Goal: Task Accomplishment & Management: Complete application form

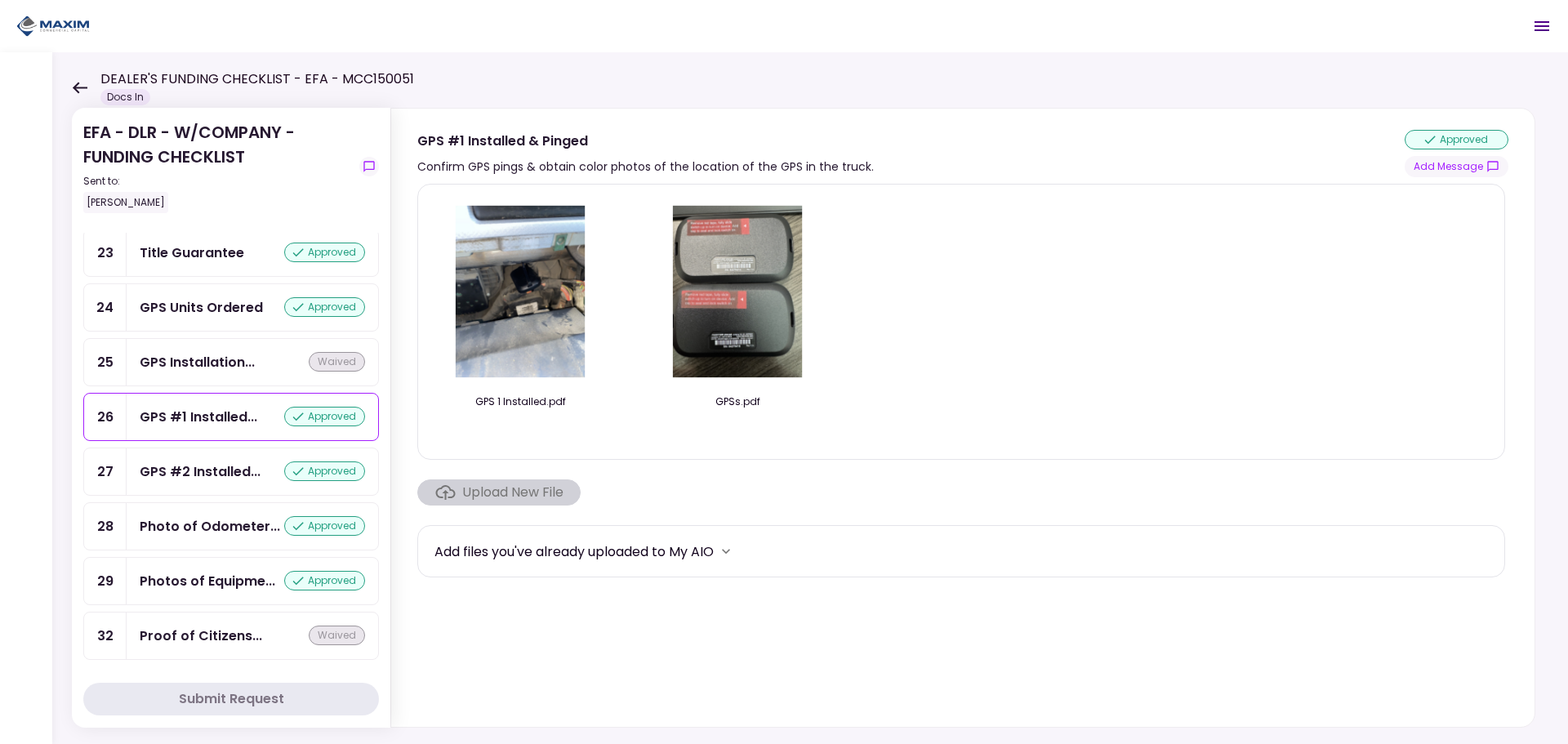
scroll to position [1392, 0]
click at [75, 85] on icon at bounding box center [79, 88] width 14 height 12
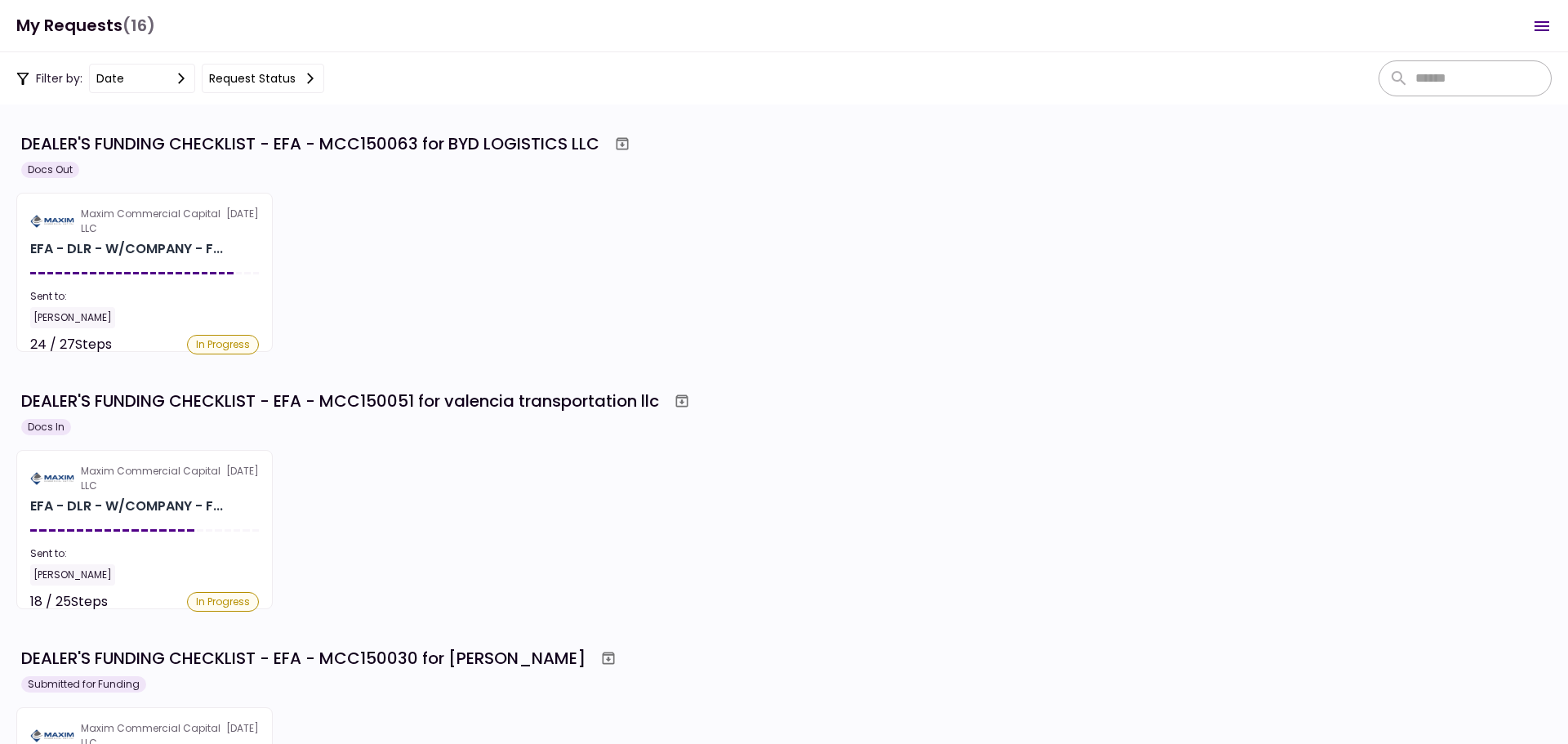
click at [449, 293] on div "Maxim Commercial Capital LLC [DATE] EFA - DLR - W/COMPANY - F... Sent to: [PERS…" at bounding box center [784, 272] width 1536 height 159
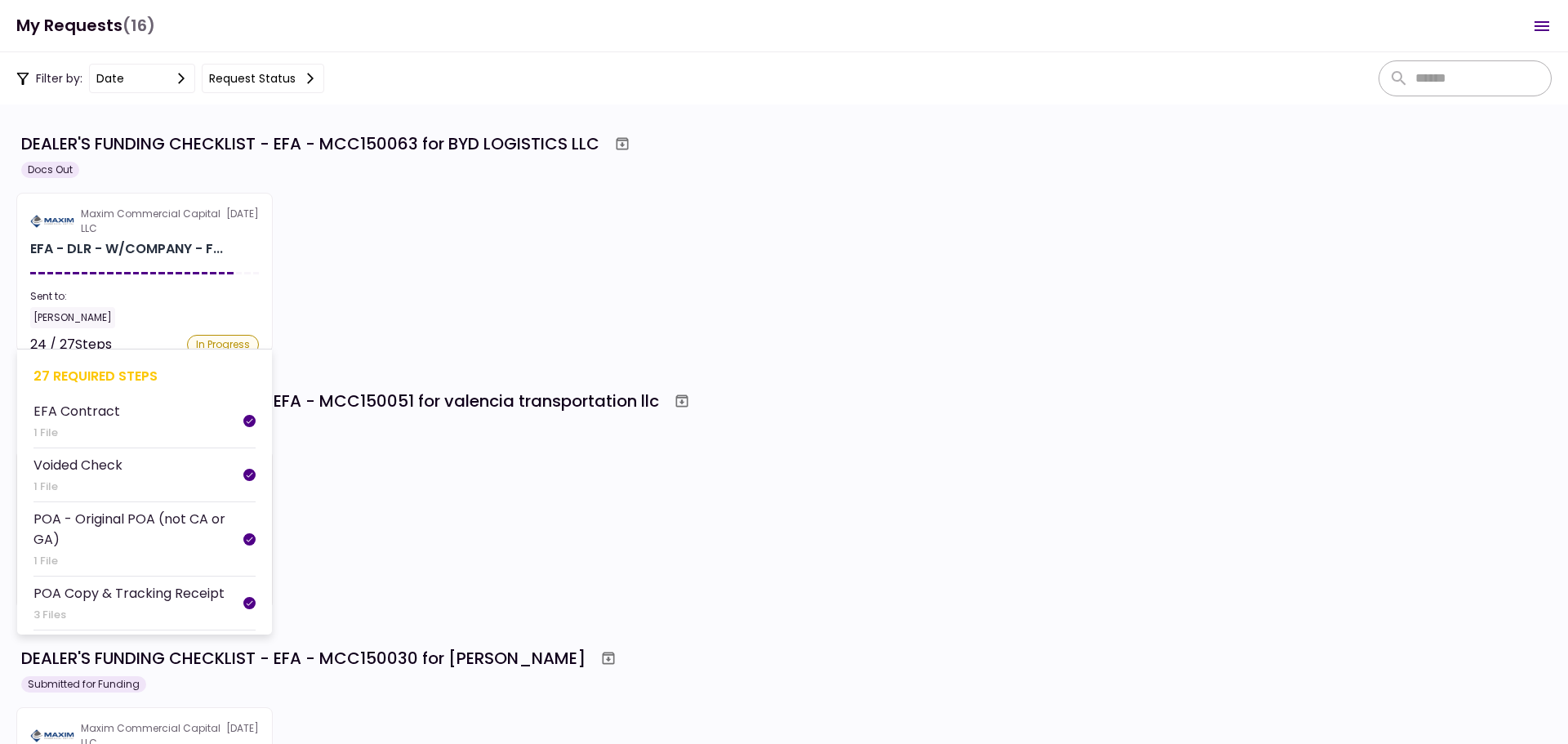
click at [211, 271] on section "Maxim Commercial Capital LLC [DATE] EFA - DLR - W/COMPANY - F... Sent to: [PERS…" at bounding box center [144, 272] width 256 height 159
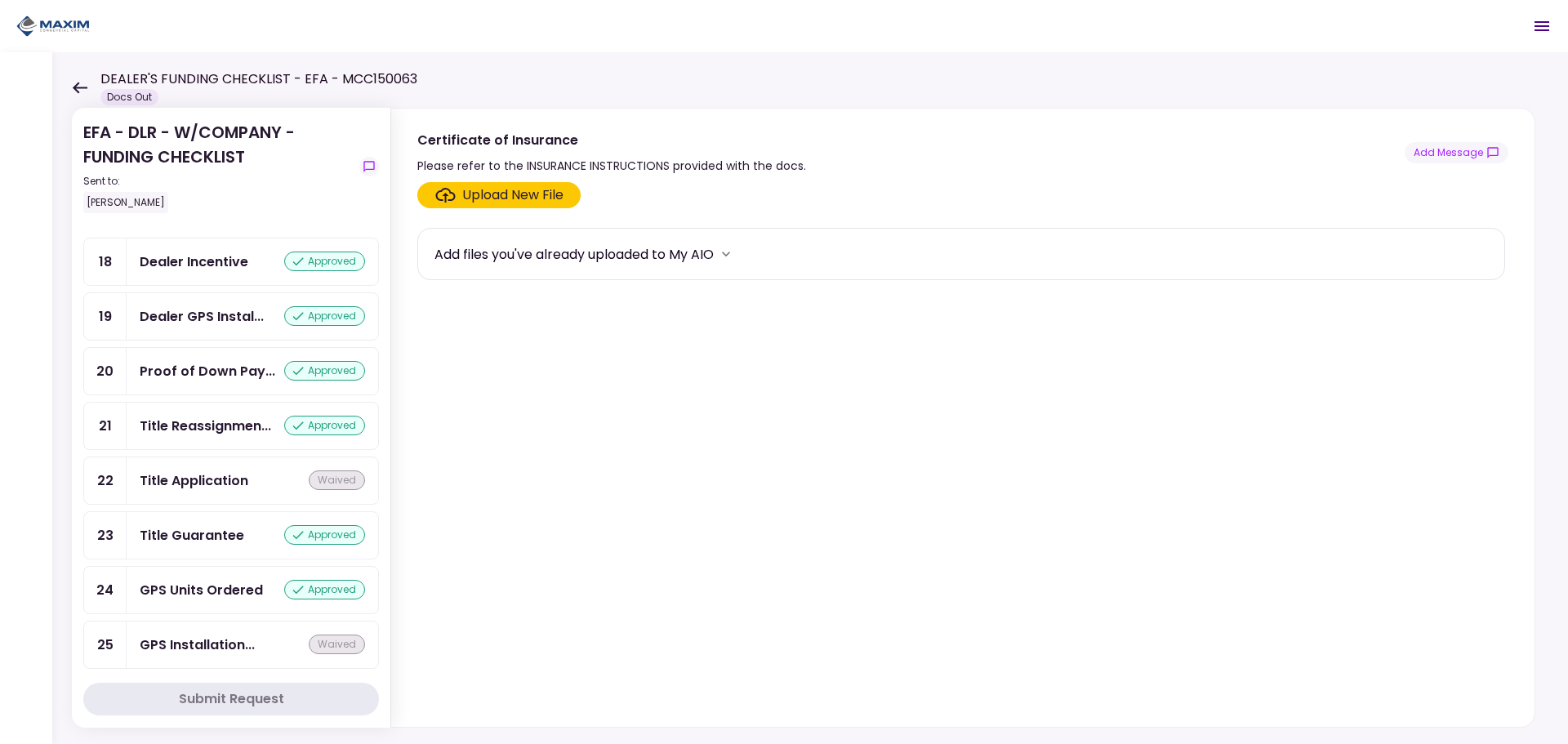
scroll to position [1062, 0]
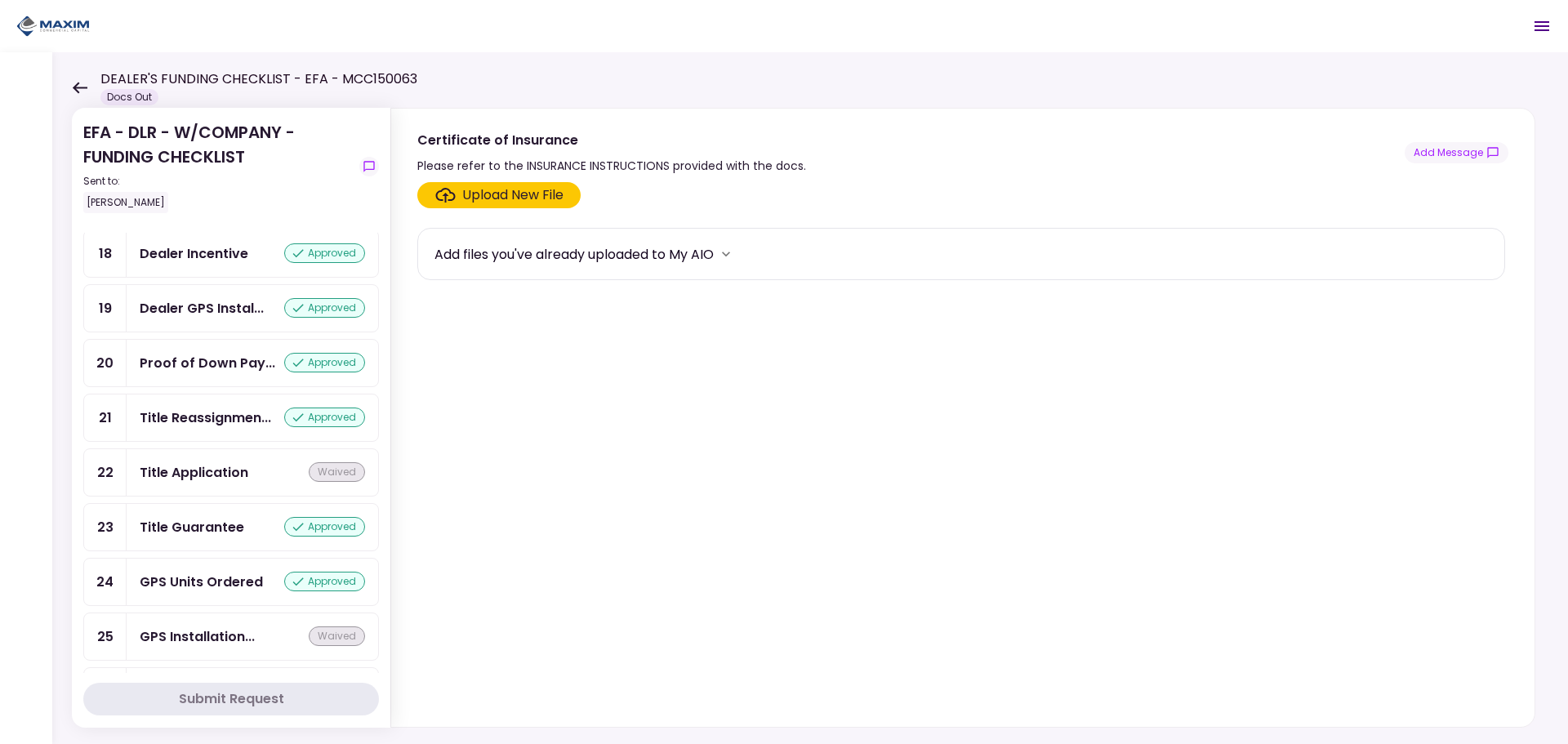
click at [192, 428] on div "Title Reassignmen... approved" at bounding box center [253, 418] width 252 height 46
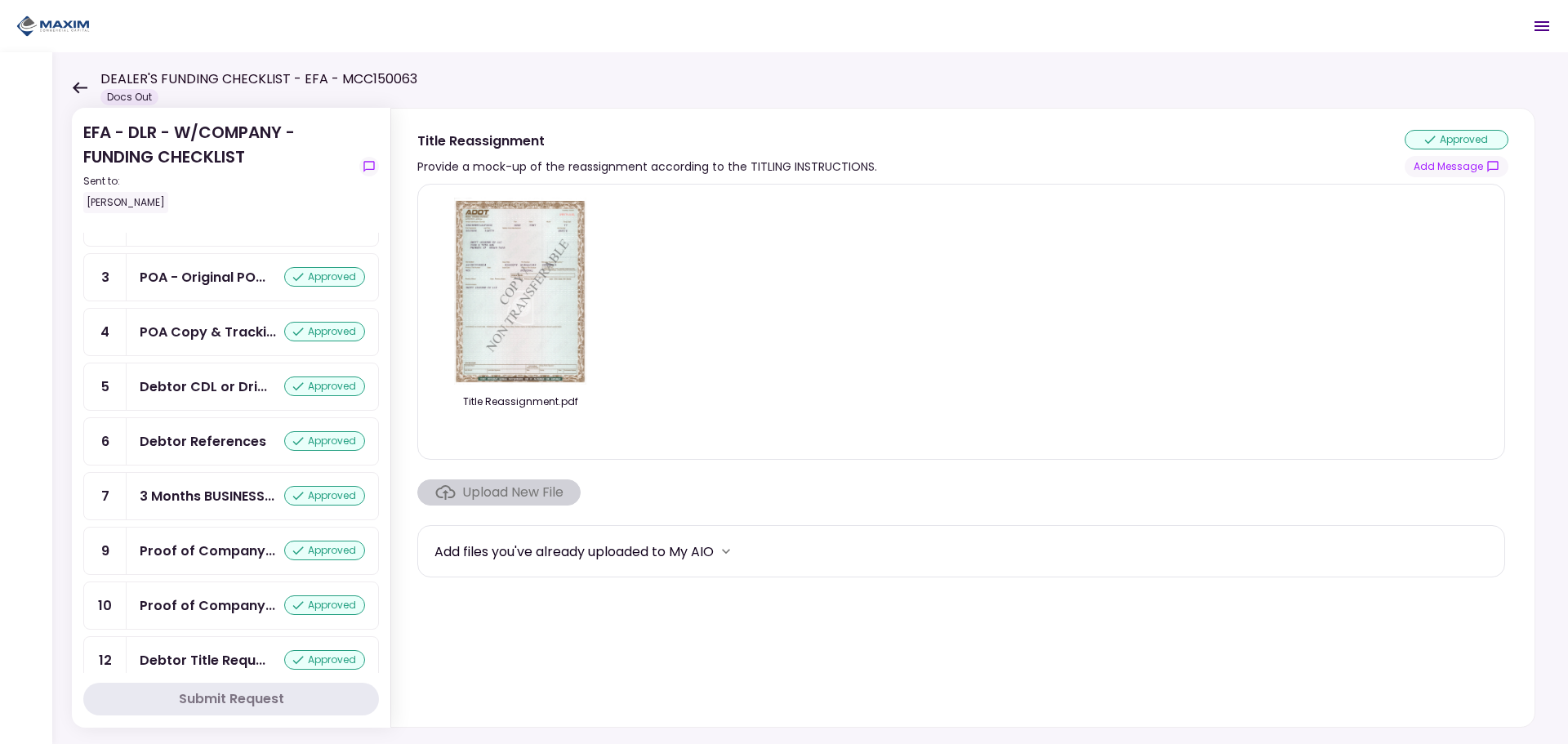
scroll to position [245, 0]
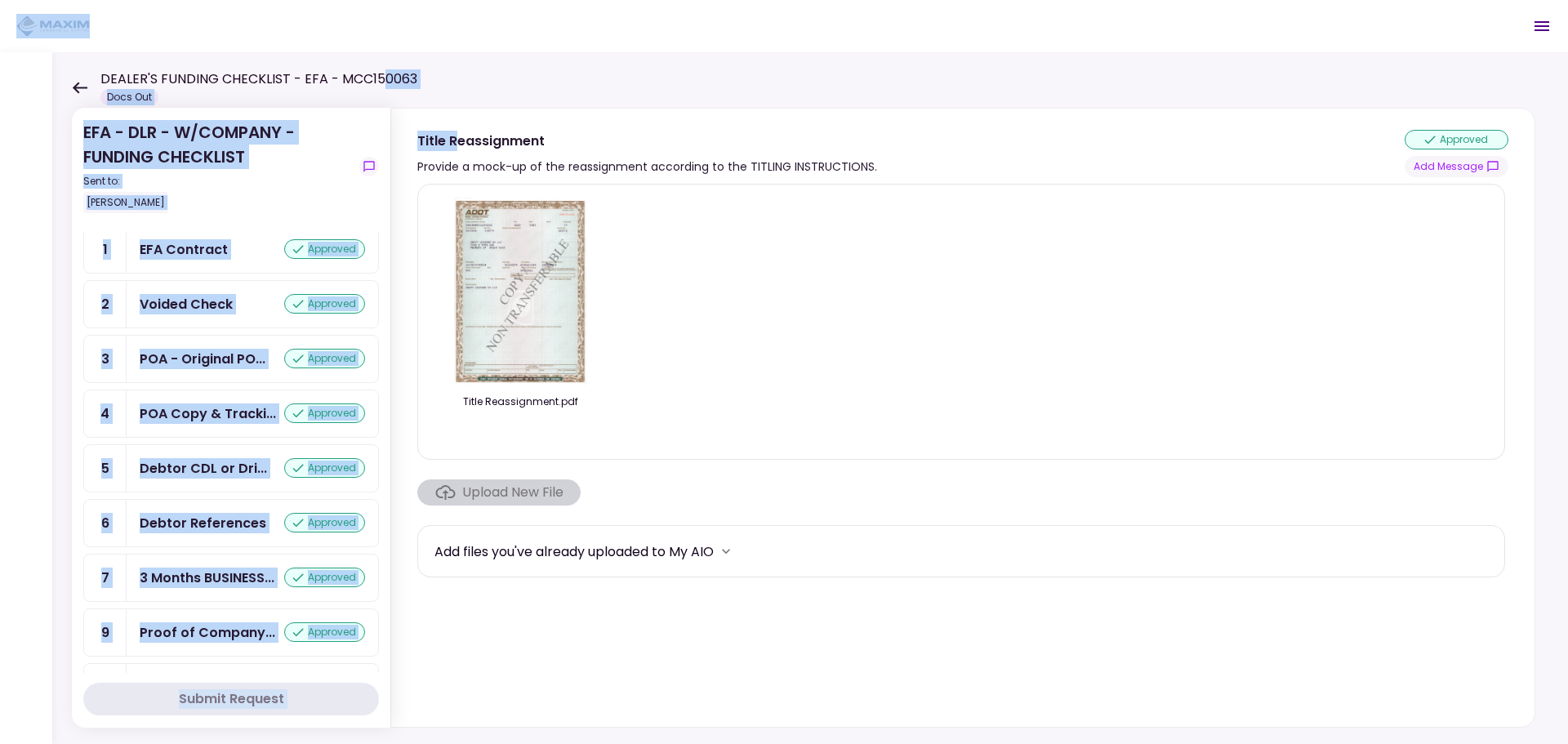
drag, startPoint x: 456, startPoint y: 80, endPoint x: 369, endPoint y: 74, distance: 87.2
click at [384, 77] on main "DEALER'S FUNDING CHECKLIST - EFA - MCC150063 Docs Out 0 Messages New Message Co…" at bounding box center [784, 372] width 1568 height 744
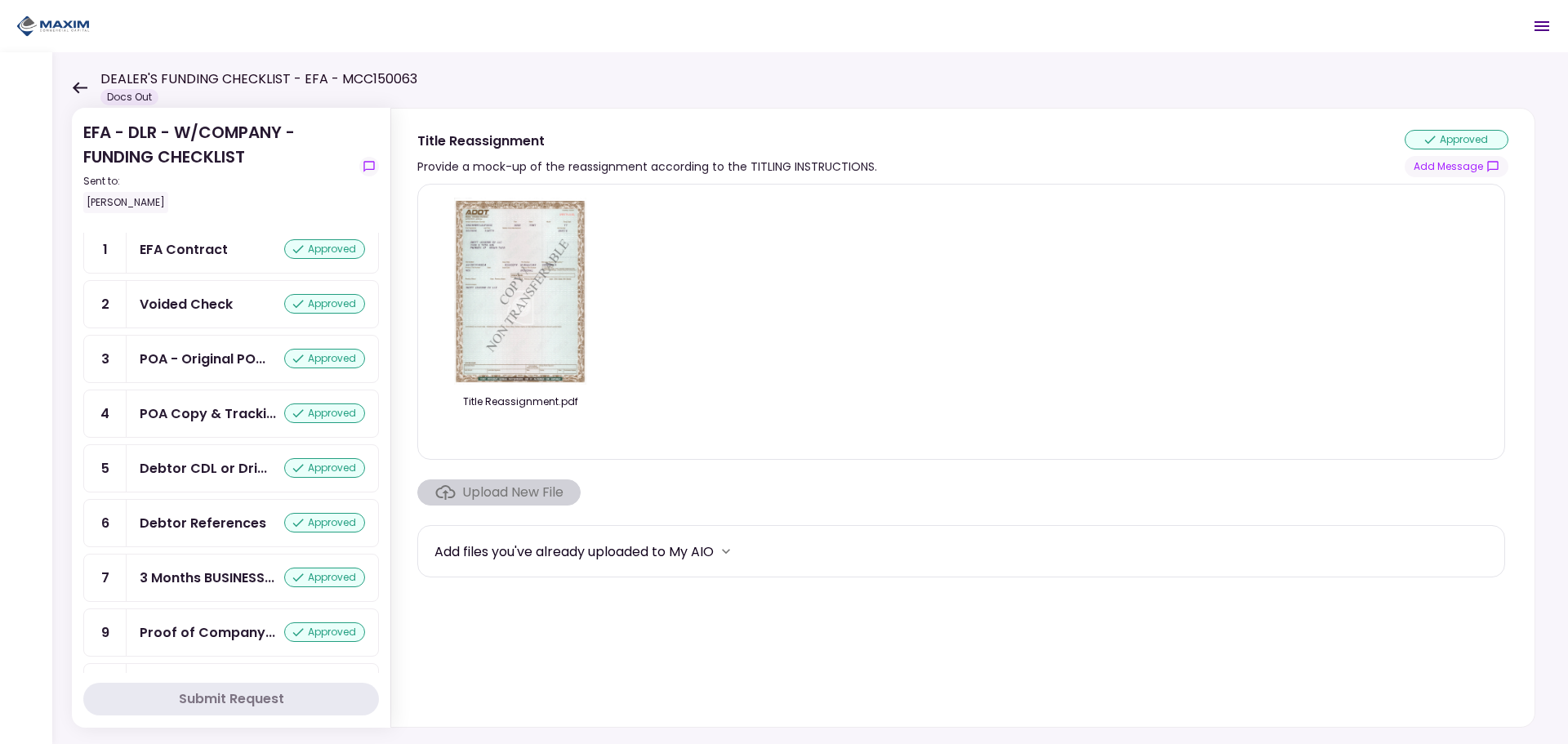
click at [73, 85] on icon at bounding box center [79, 88] width 15 height 12
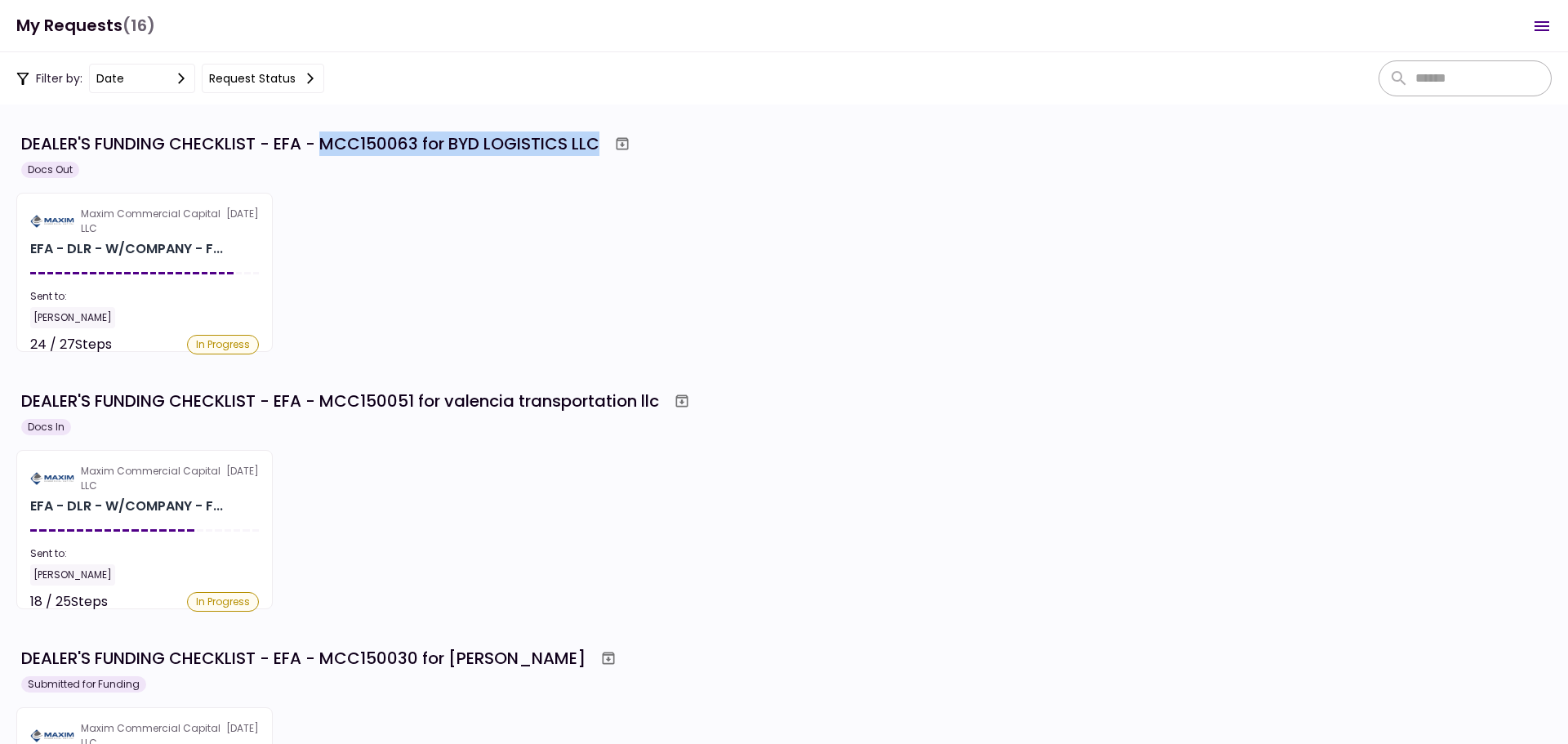
drag, startPoint x: 602, startPoint y: 142, endPoint x: 325, endPoint y: 143, distance: 277.0
click at [325, 143] on div "DEALER'S FUNDING CHECKLIST - EFA - MCC150063 for BYD LOGISTICS LLC" at bounding box center [786, 144] width 1531 height 30
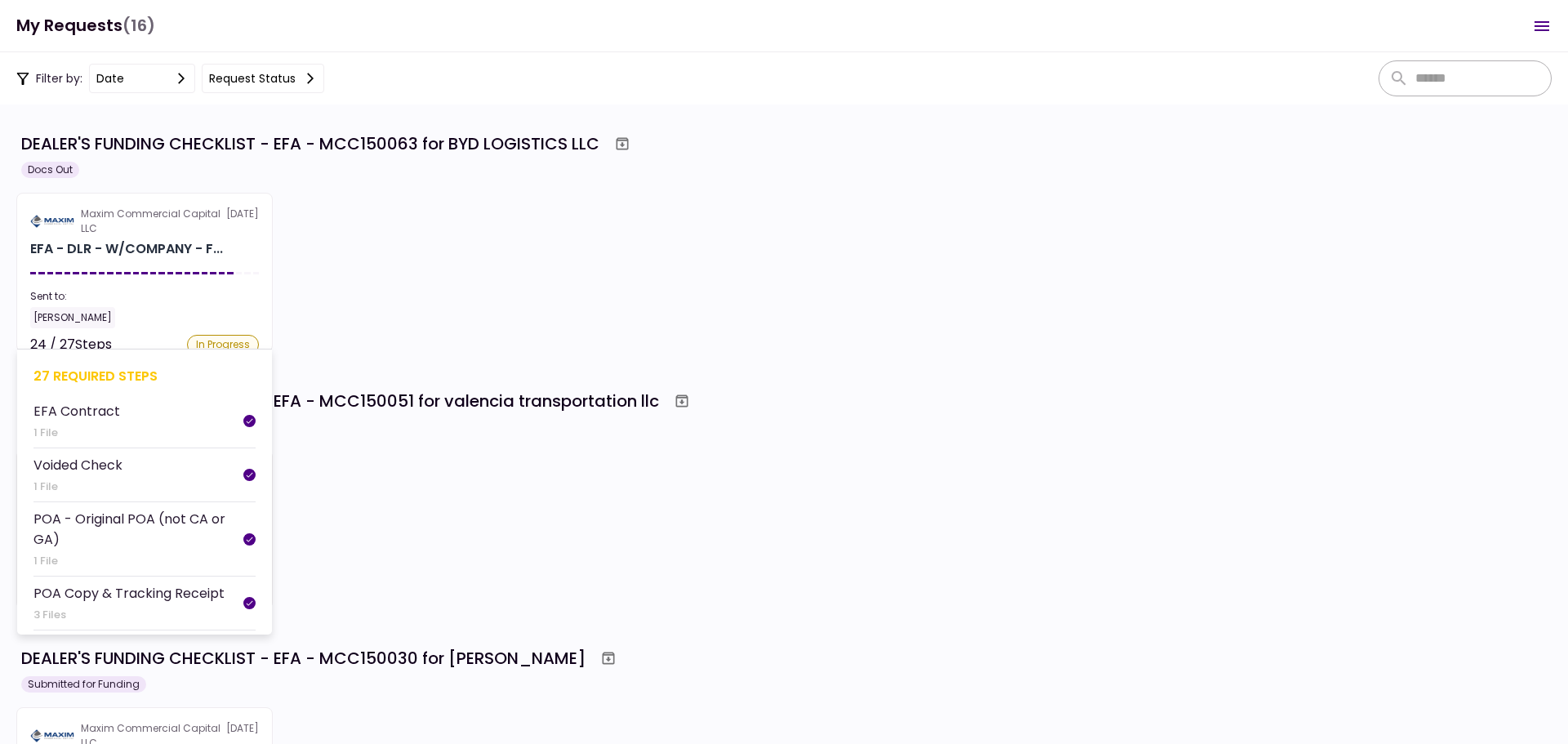
click at [109, 266] on section "Maxim Commercial Capital LLC 17 Sep EFA - DLR - W/COMPANY - F... Sent to: Maria…" at bounding box center [144, 272] width 256 height 159
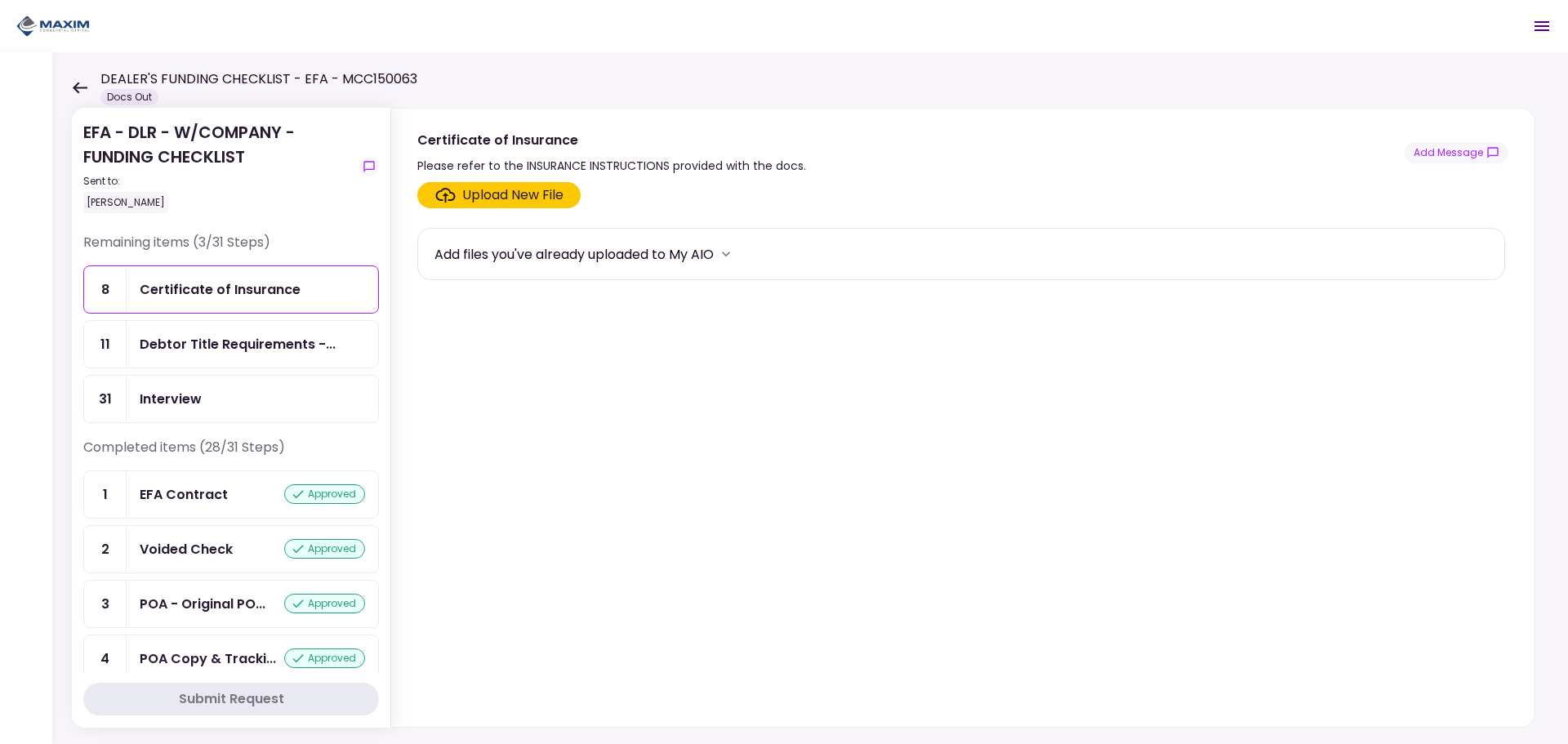
click at [75, 85] on icon at bounding box center [79, 88] width 15 height 12
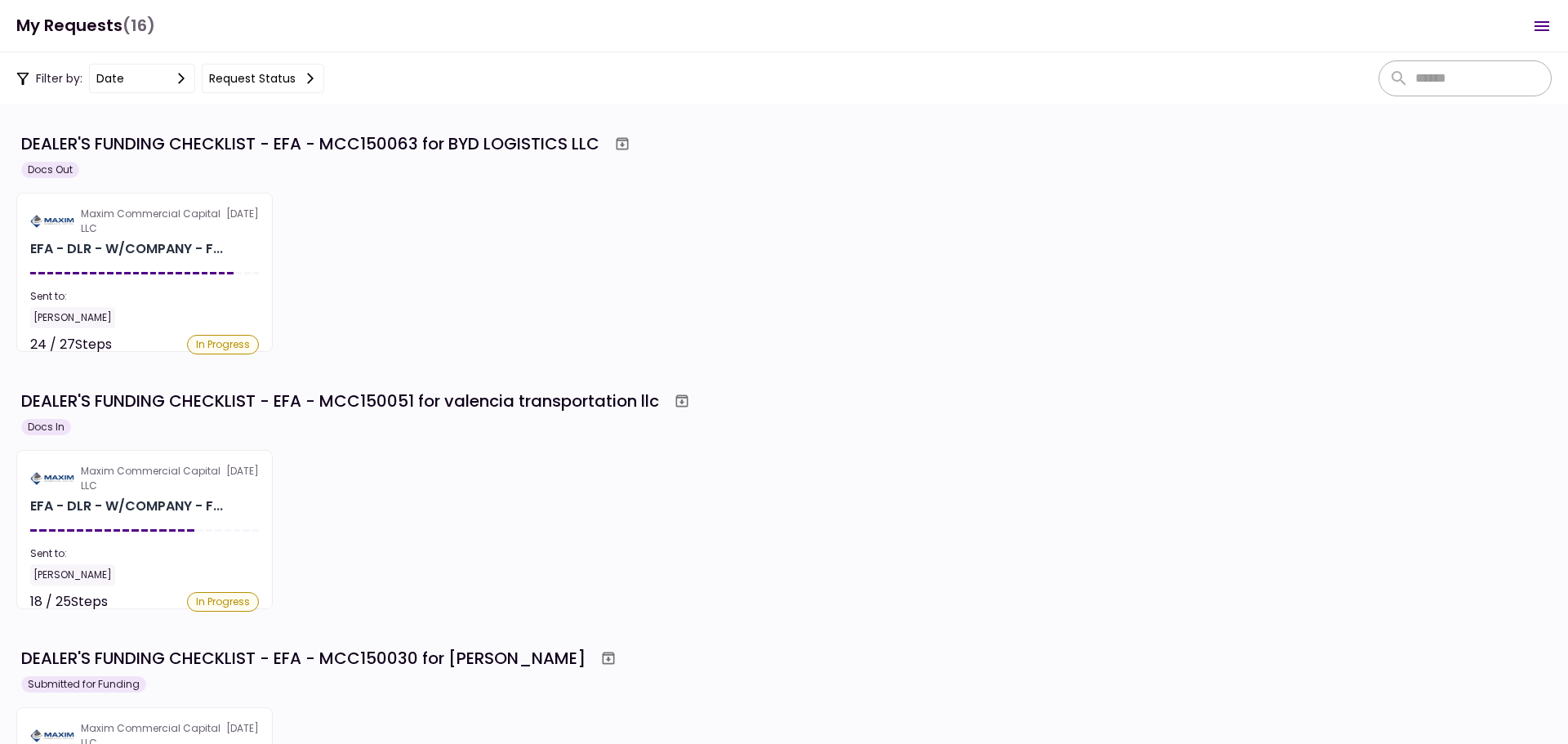
click at [514, 496] on div "Maxim Commercial Capital LLC 17 Sep EFA - DLR - W/COMPANY - F... Sent to: Maria…" at bounding box center [784, 529] width 1536 height 159
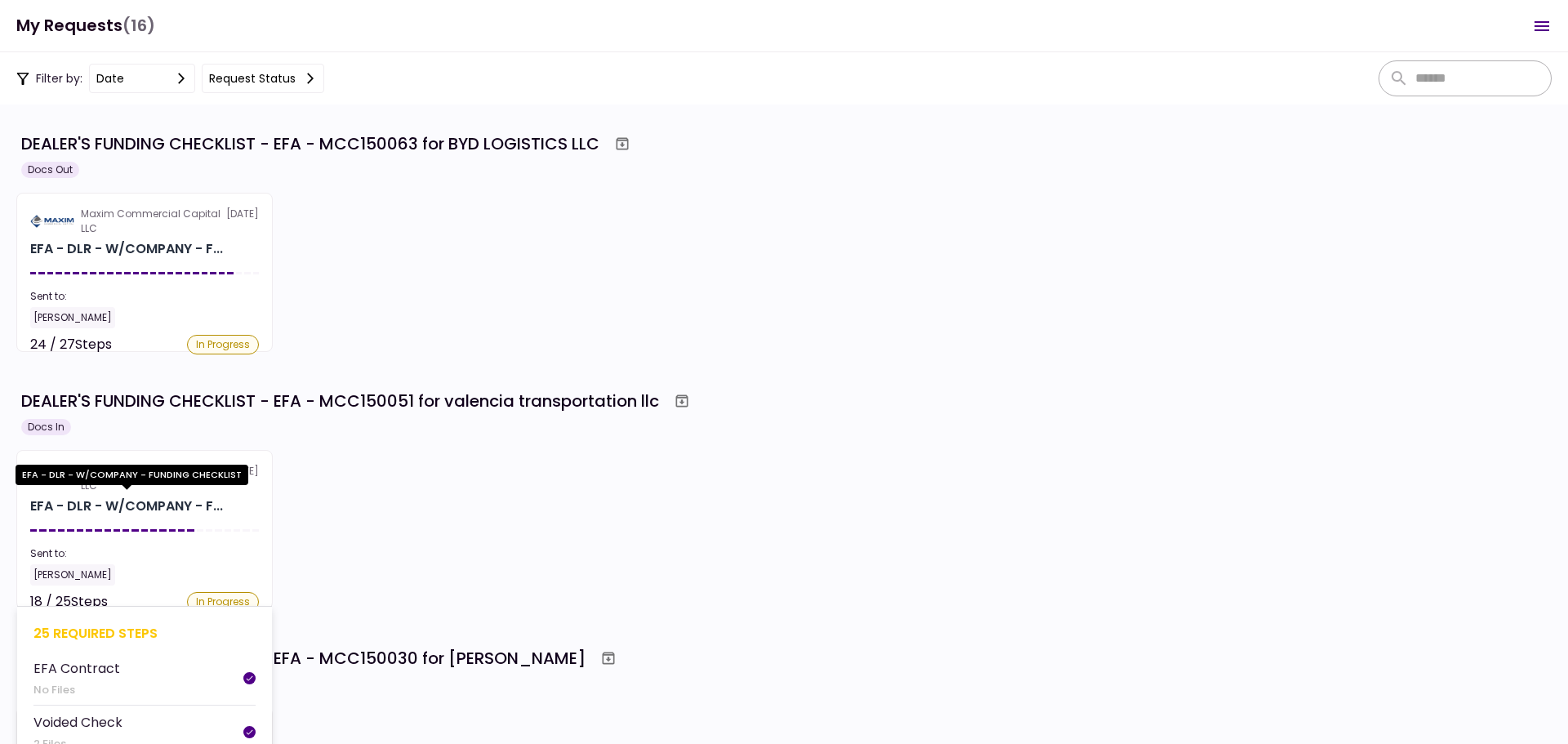
click at [111, 502] on div "EFA - DLR - W/COMPANY - F..." at bounding box center [127, 506] width 193 height 19
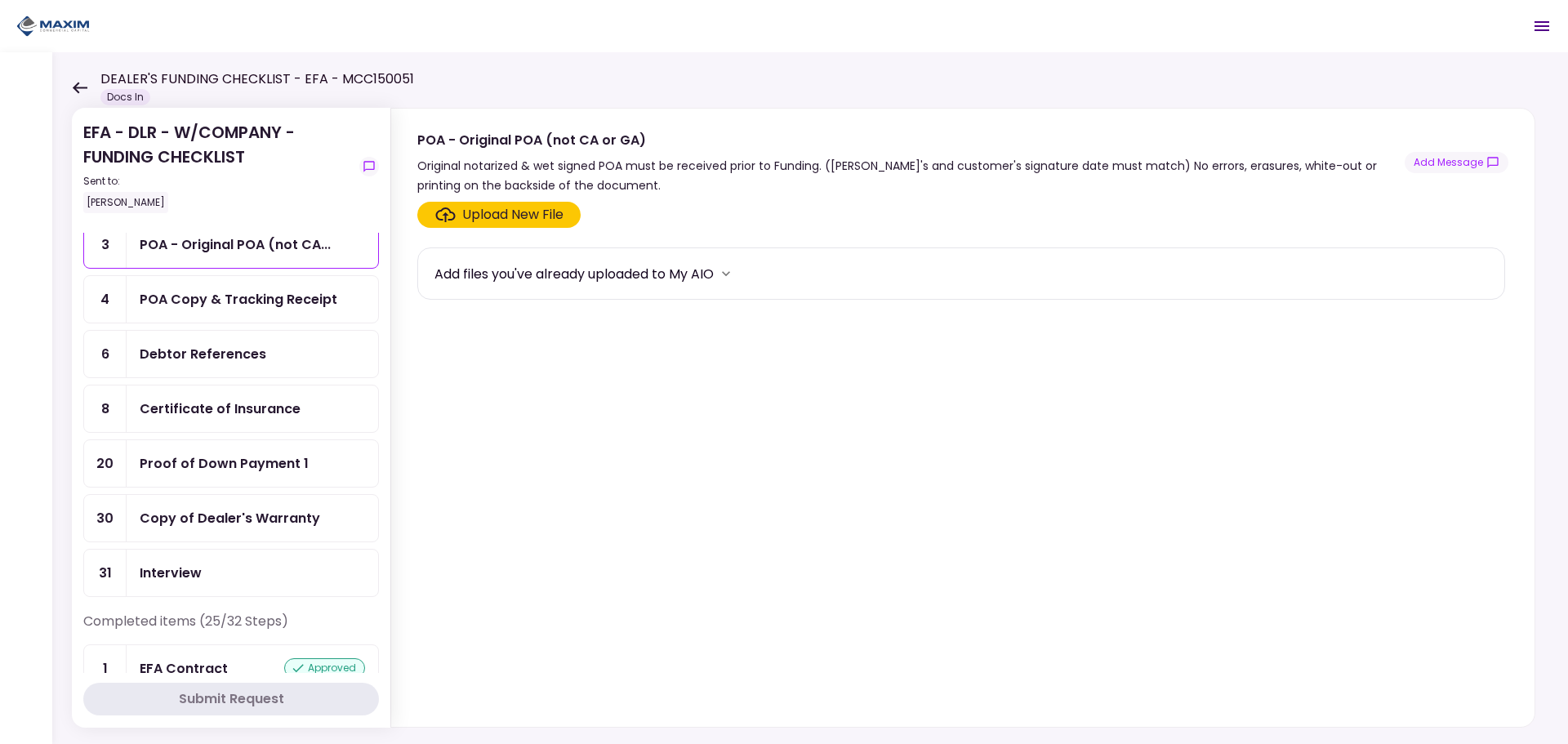
scroll to position [82, 0]
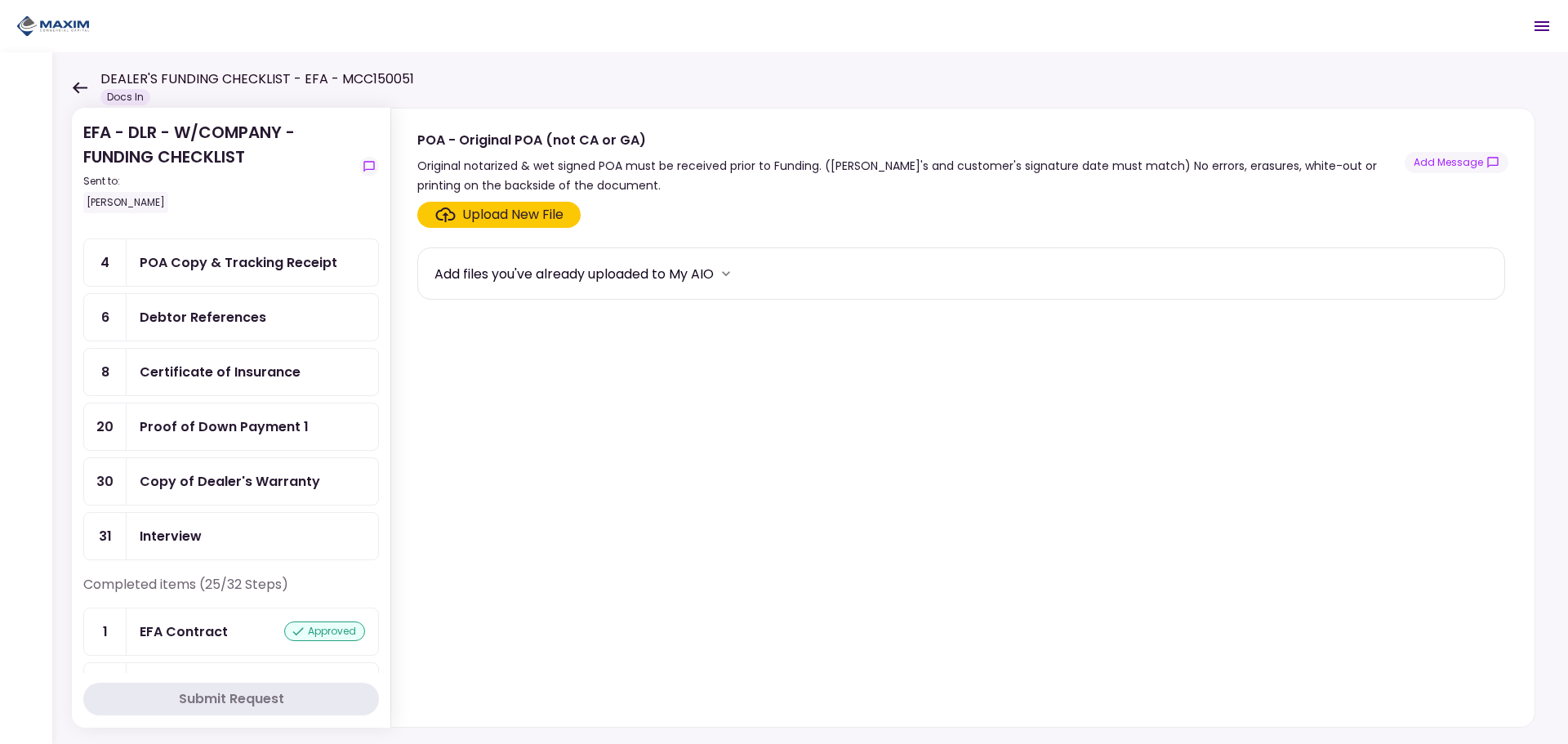
click at [181, 320] on div "Debtor References" at bounding box center [203, 317] width 127 height 20
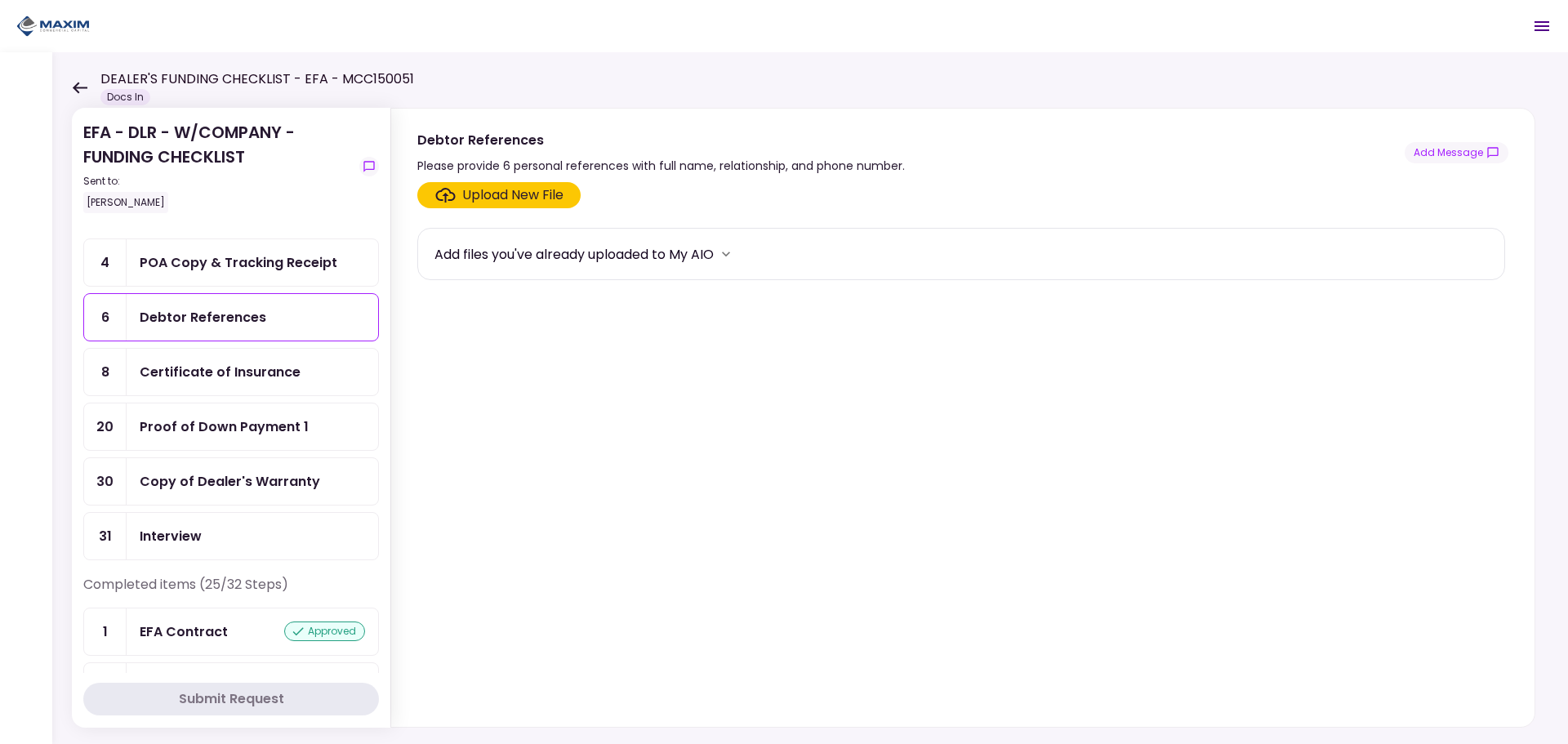
click at [184, 375] on div "Certificate of Insurance" at bounding box center [220, 372] width 161 height 20
click at [205, 432] on div "Proof of Down Payment 1" at bounding box center [224, 427] width 169 height 20
click at [521, 202] on div "Upload New File" at bounding box center [513, 194] width 101 height 19
click at [0, 0] on input "Upload New File" at bounding box center [0, 0] width 0 height 0
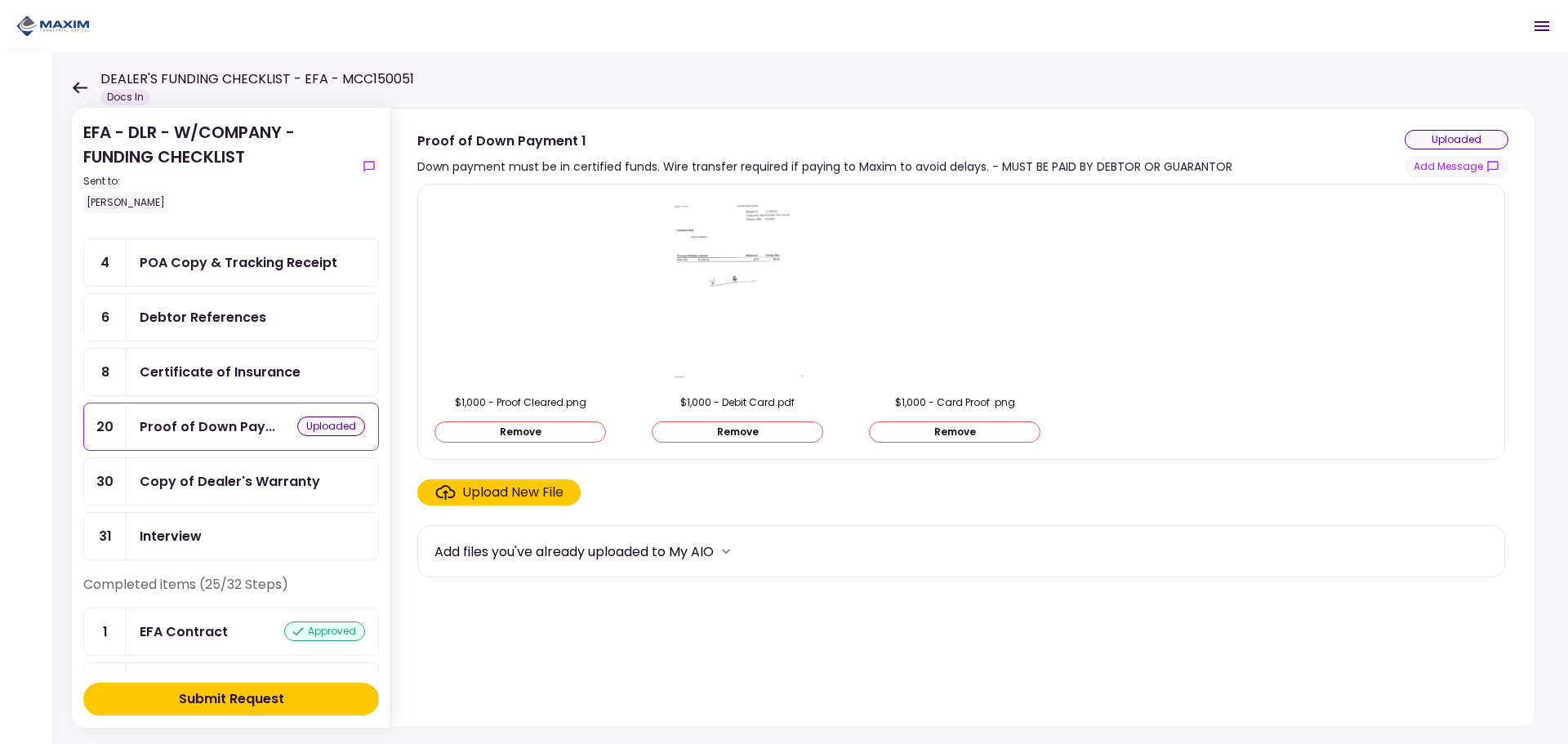
click at [502, 498] on div "Upload New File" at bounding box center [513, 492] width 101 height 19
click at [0, 0] on input "Upload New File" at bounding box center [0, 0] width 0 height 0
click at [1172, 292] on img at bounding box center [1172, 292] width 0 height 0
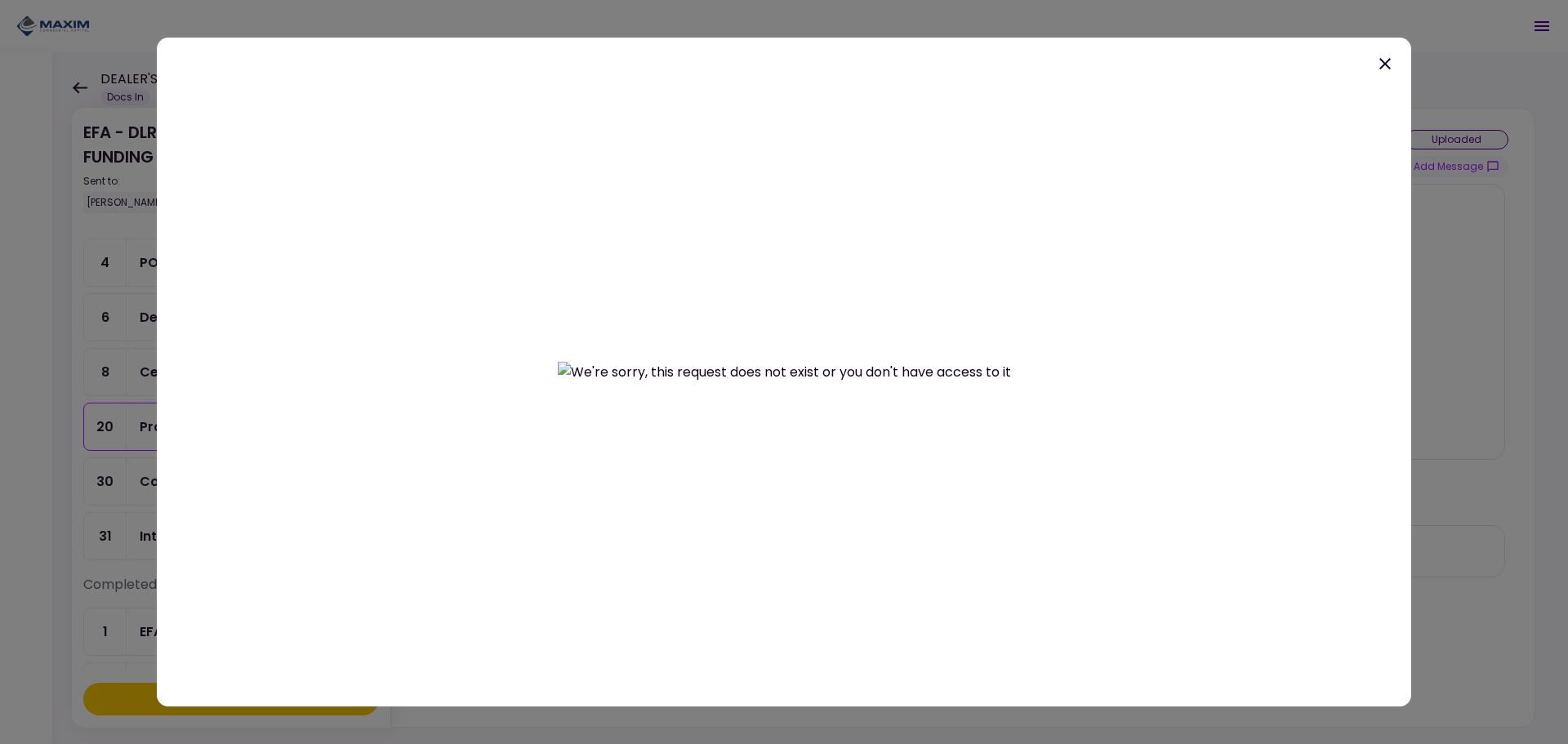
click at [1385, 68] on icon at bounding box center [1385, 63] width 19 height 19
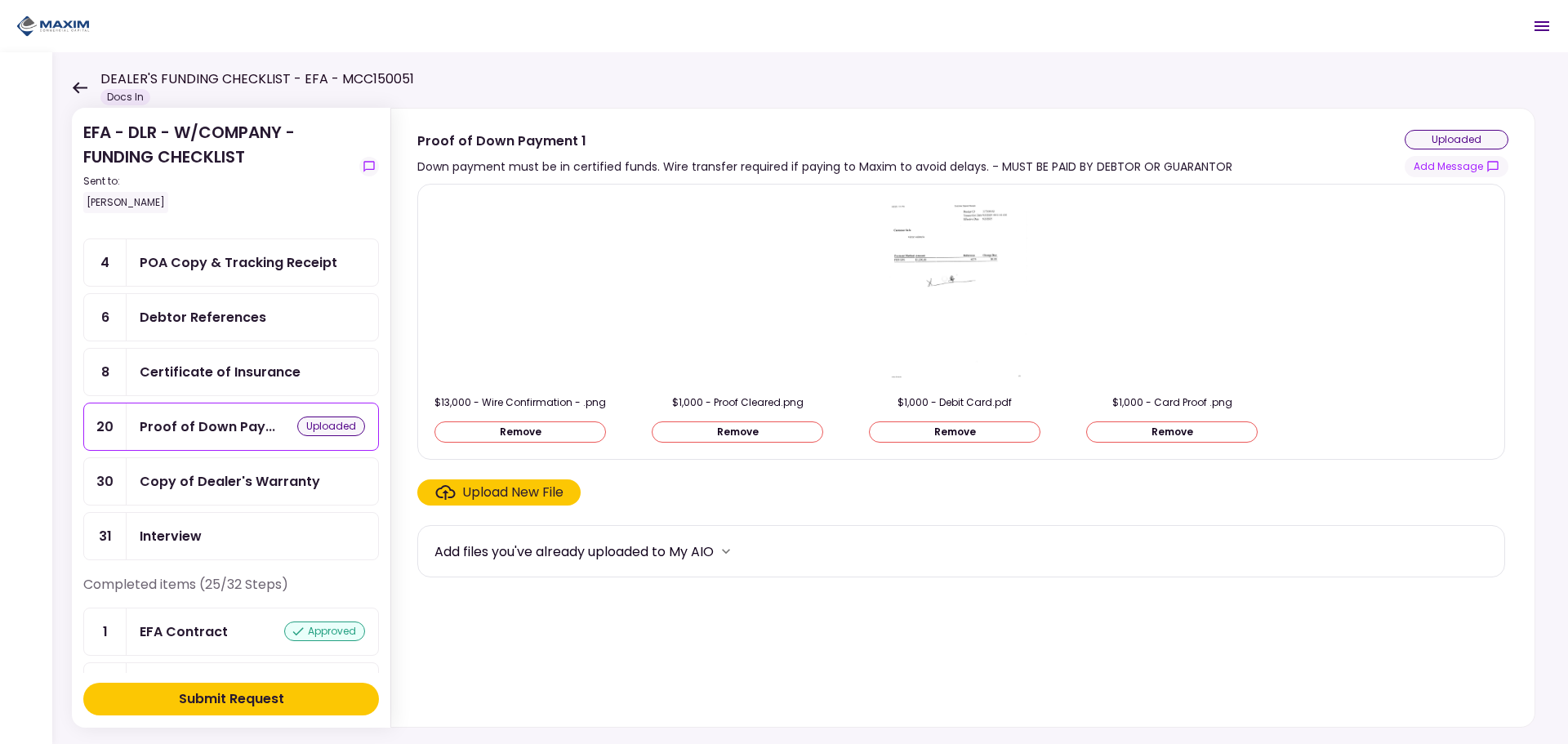
click at [990, 254] on img at bounding box center [955, 292] width 145 height 188
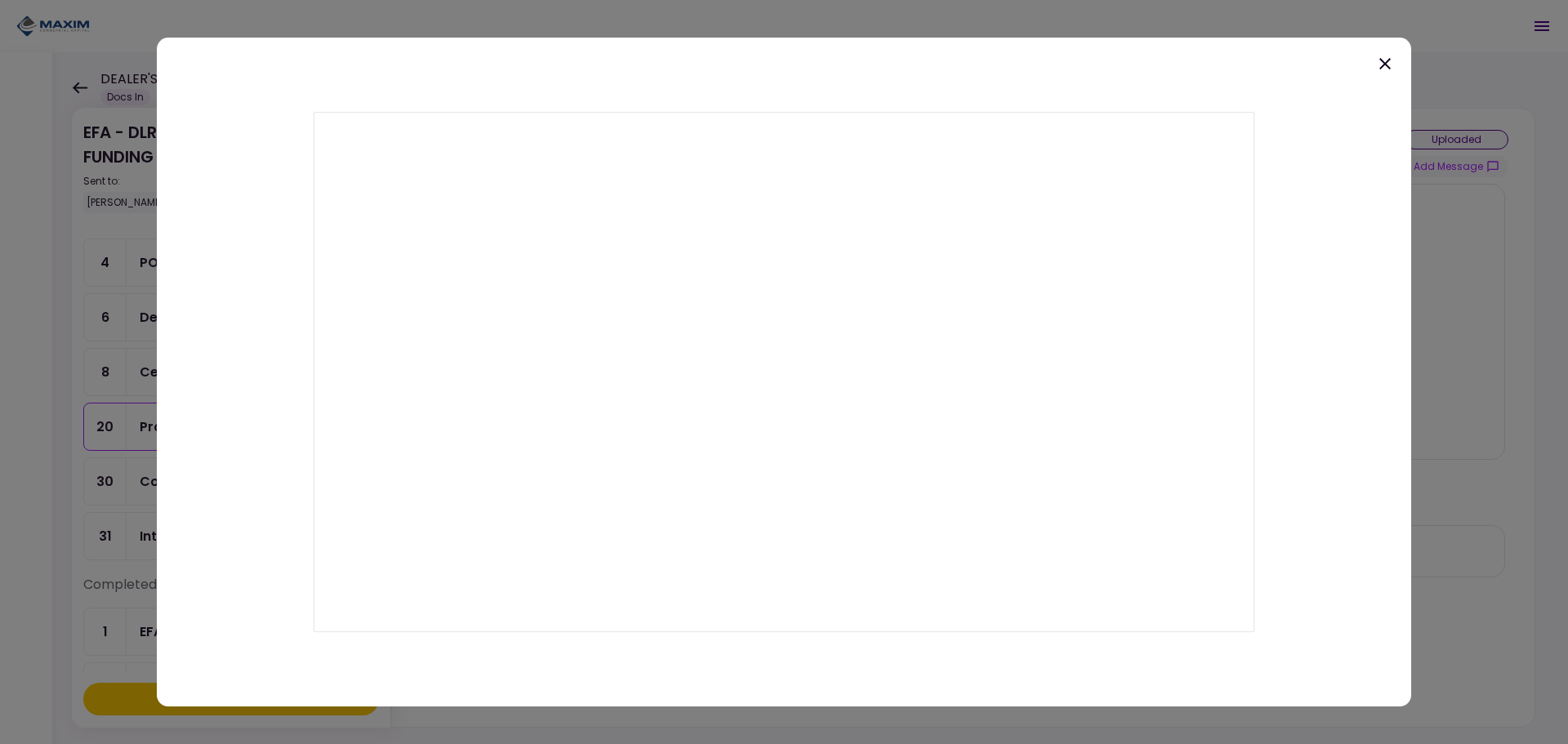
click at [1385, 65] on icon at bounding box center [1385, 63] width 19 height 19
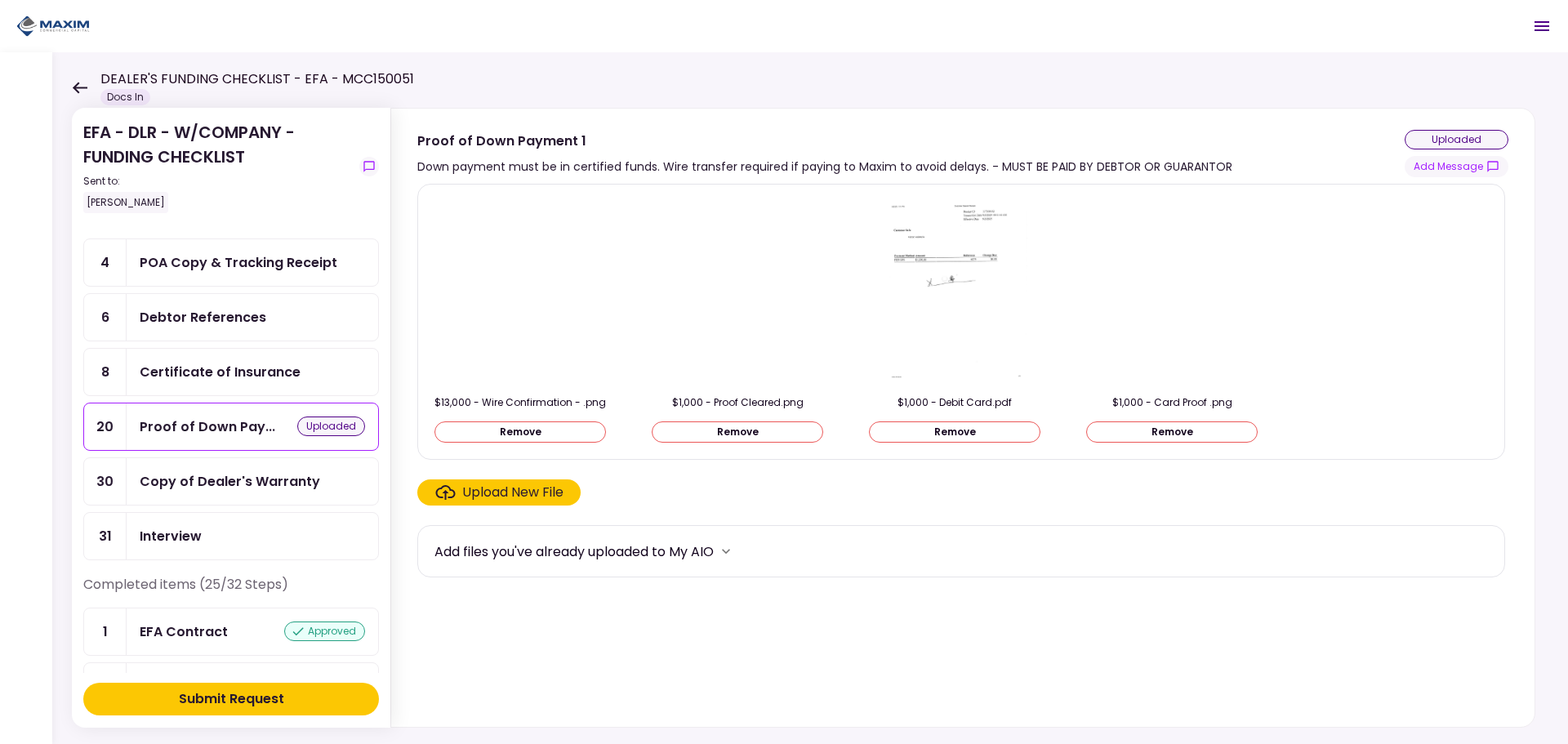
click at [715, 255] on div at bounding box center [737, 292] width 172 height 188
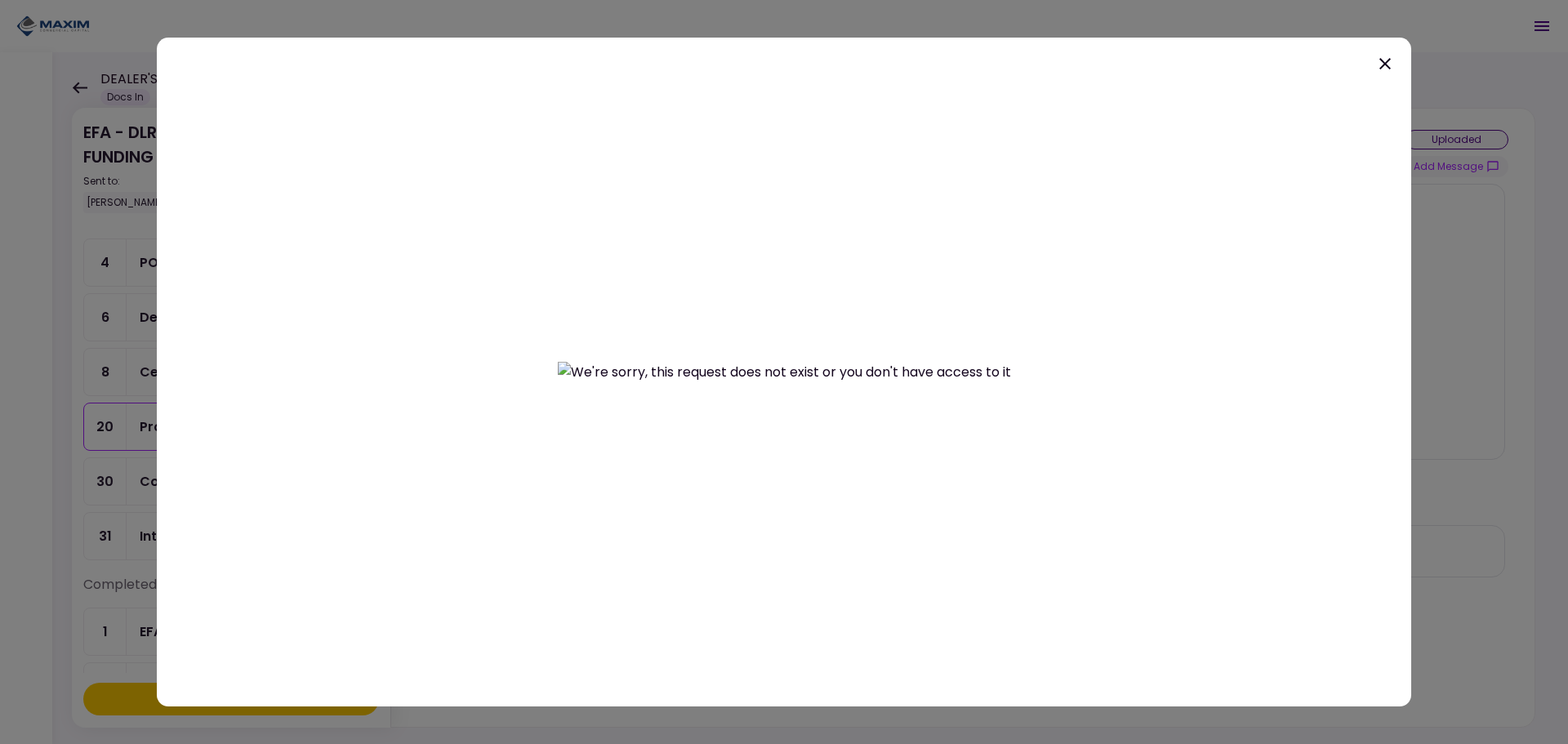
click at [1385, 55] on icon at bounding box center [1385, 63] width 19 height 19
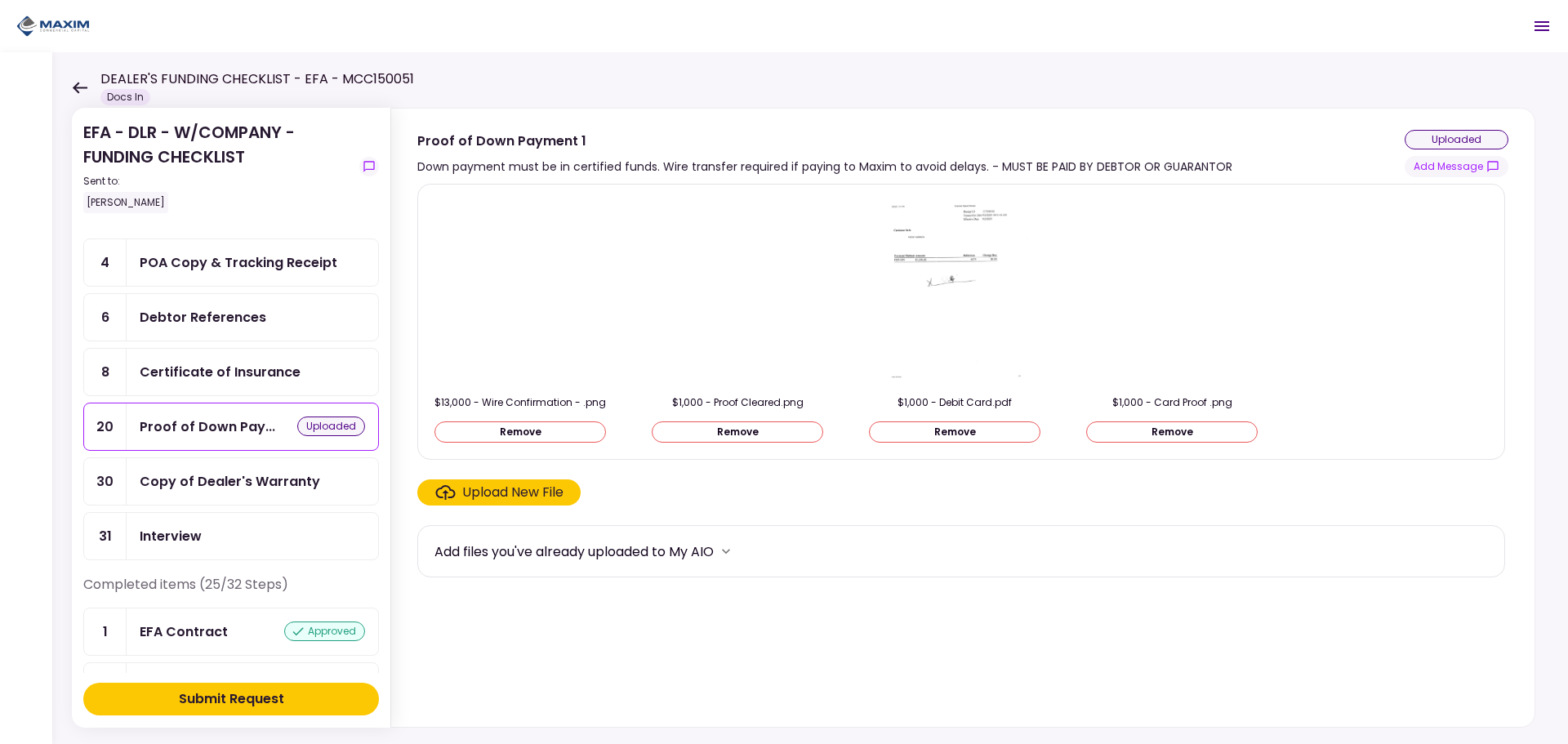
click at [948, 438] on button "Remove" at bounding box center [954, 432] width 172 height 21
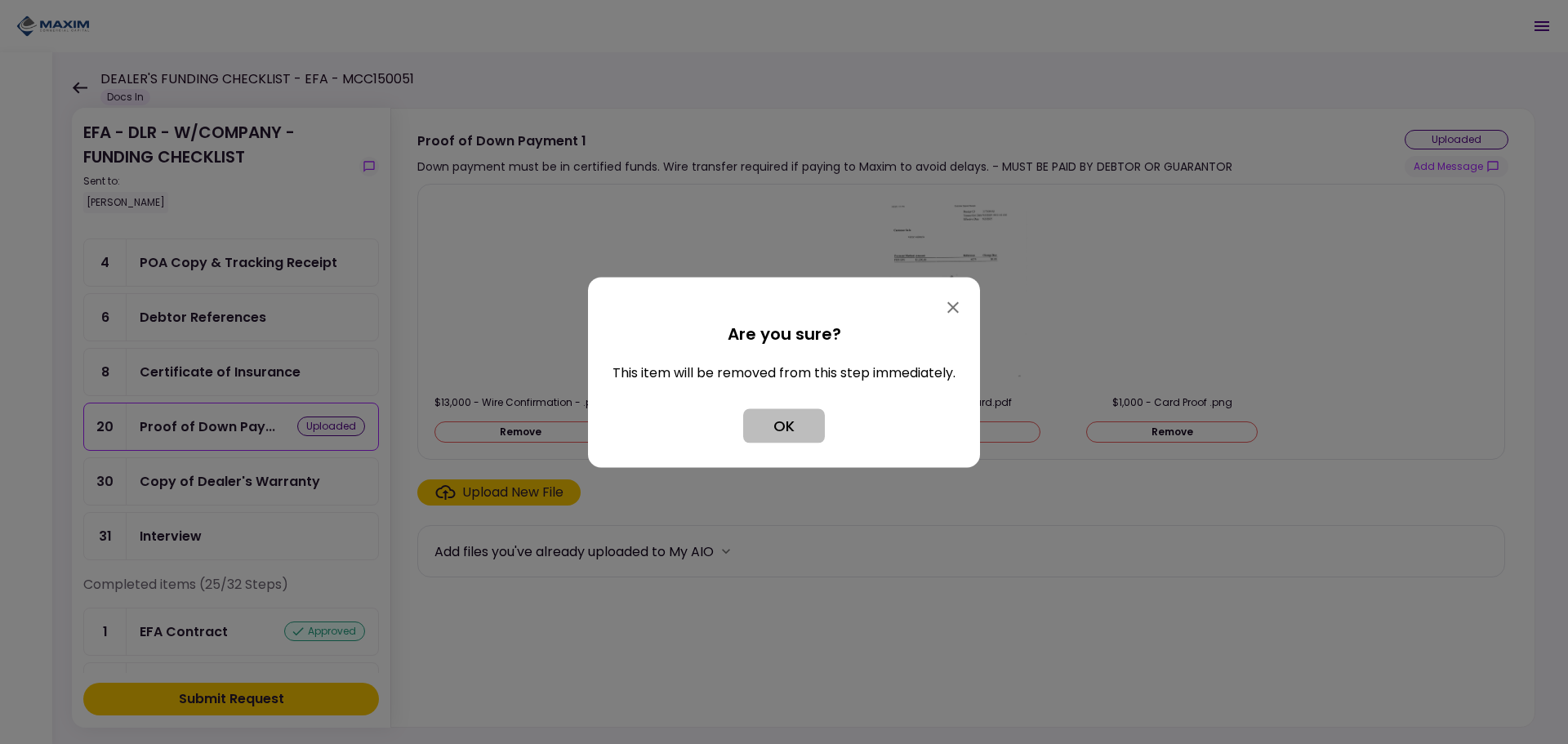
click at [777, 428] on button "OK" at bounding box center [784, 425] width 82 height 35
